Goal: Check status: Check status

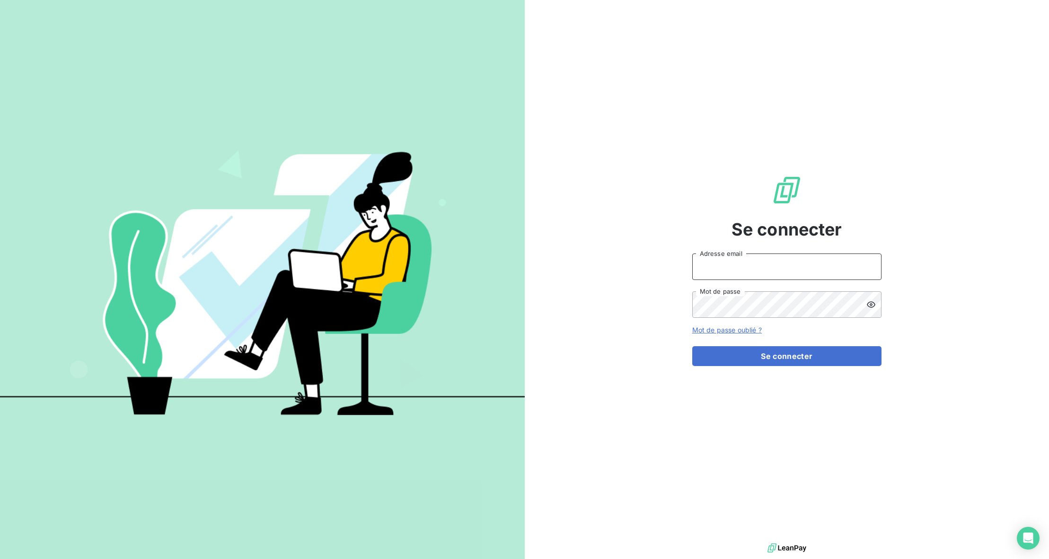
type input "[PERSON_NAME][EMAIL_ADDRESS][DOMAIN_NAME]"
click at [780, 351] on button "Se connecter" at bounding box center [786, 356] width 189 height 20
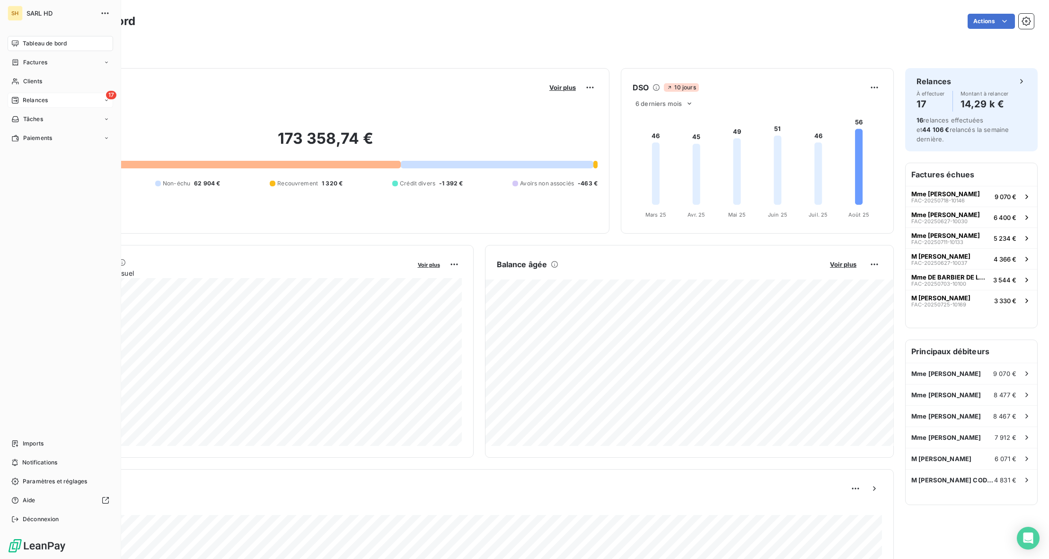
click at [12, 101] on icon at bounding box center [15, 100] width 8 height 8
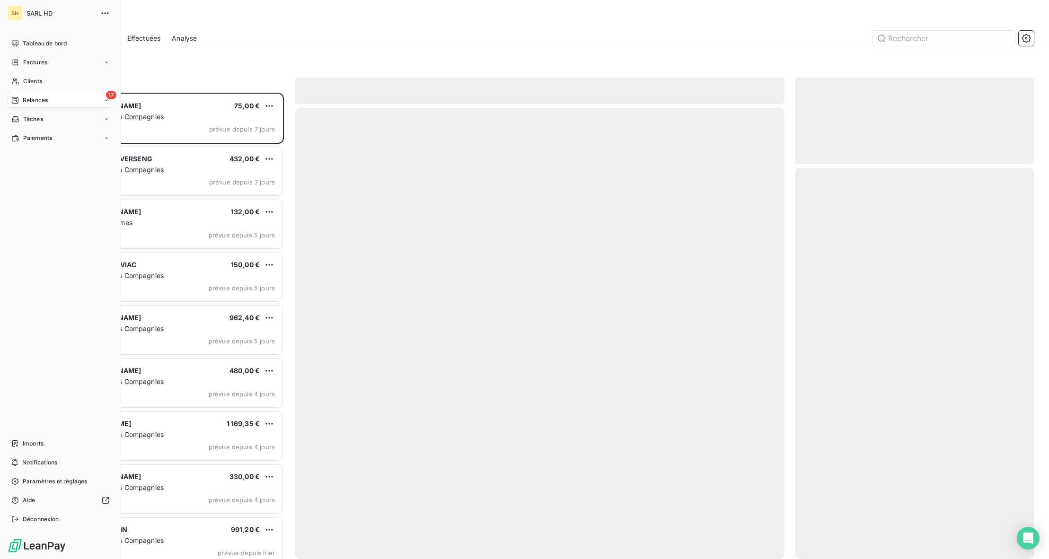
scroll to position [466, 238]
